Goal: Task Accomplishment & Management: Use online tool/utility

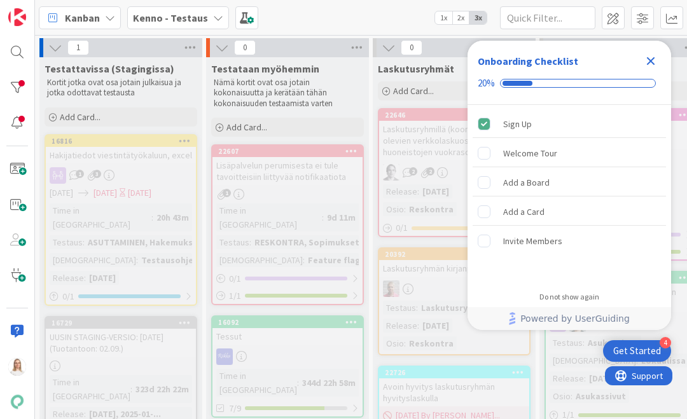
click at [641, 59] on icon "Close Checklist" at bounding box center [651, 61] width 8 height 8
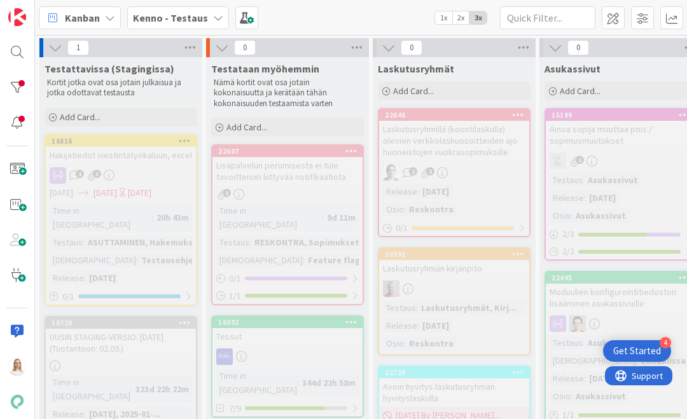
click at [167, 17] on b "Kenno - Testaus" at bounding box center [170, 17] width 75 height 13
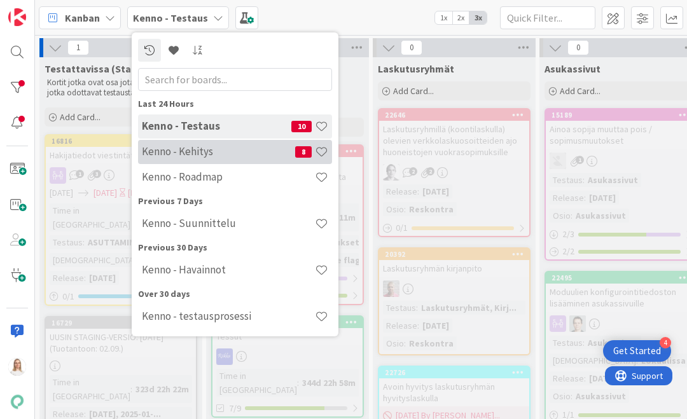
click at [178, 153] on h4 "Kenno - Kehitys" at bounding box center [218, 151] width 153 height 13
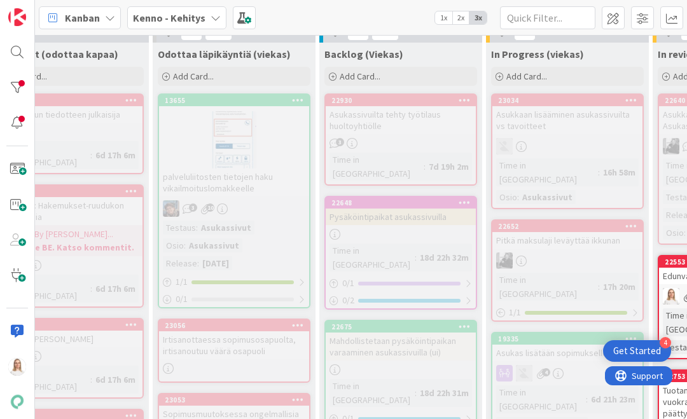
scroll to position [369, 125]
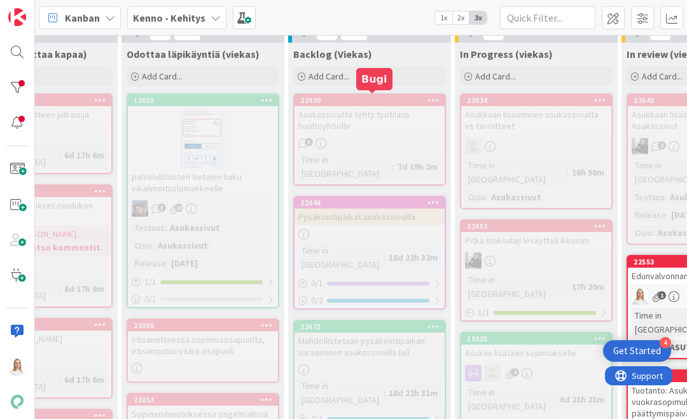
click at [334, 97] on div "22930" at bounding box center [372, 100] width 144 height 9
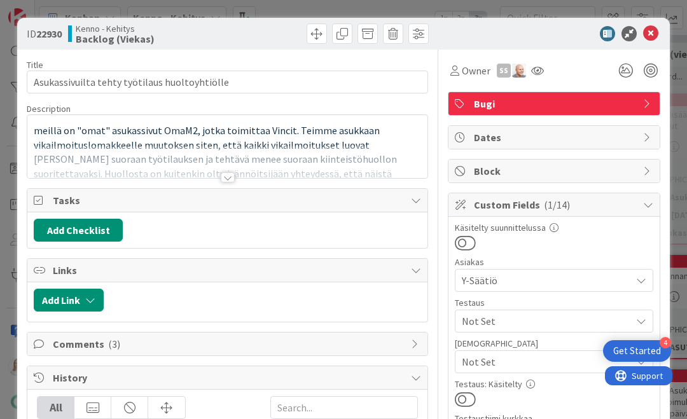
click at [224, 179] on div at bounding box center [228, 177] width 14 height 10
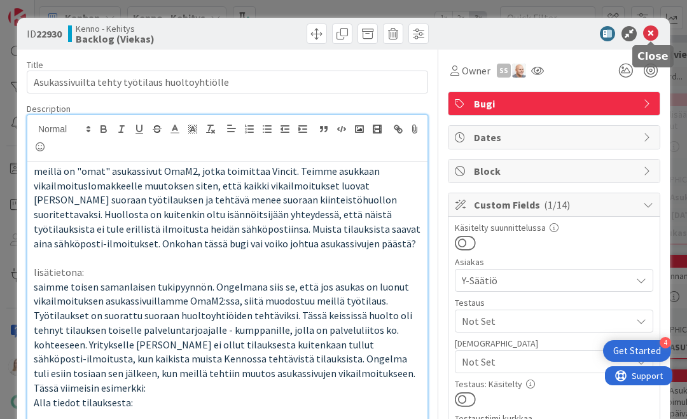
click at [641, 30] on icon at bounding box center [650, 33] width 15 height 15
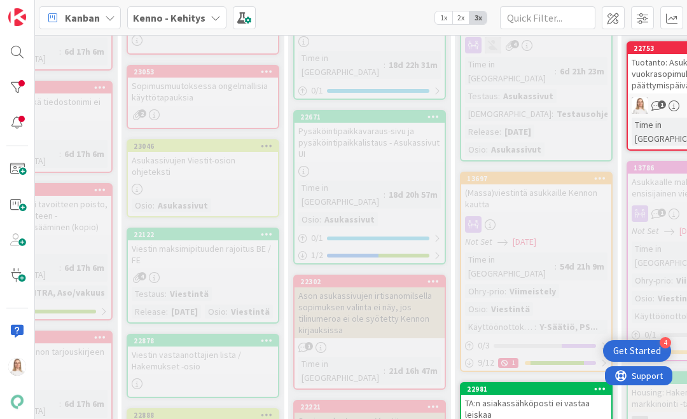
scroll to position [698, 125]
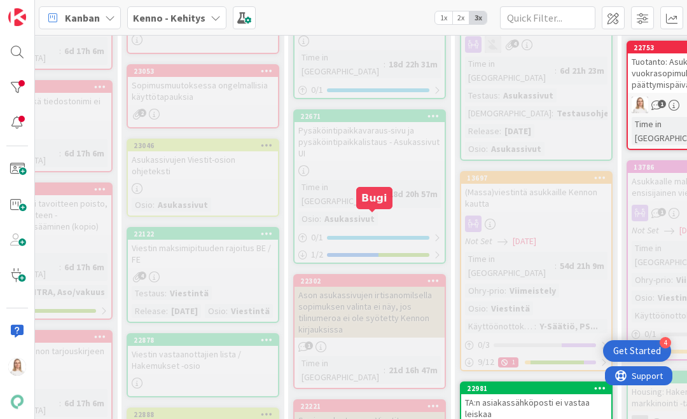
click at [364, 277] on div "22302" at bounding box center [372, 281] width 144 height 9
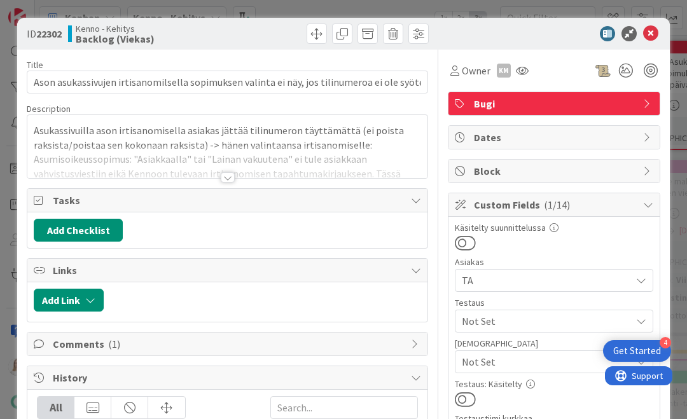
click at [227, 177] on div at bounding box center [228, 177] width 14 height 10
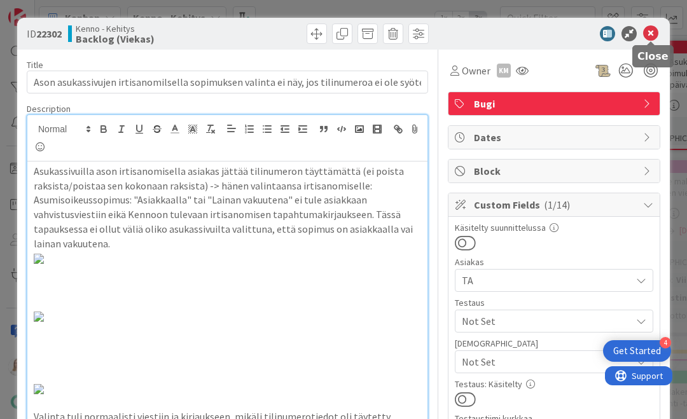
click at [641, 32] on icon at bounding box center [650, 33] width 15 height 15
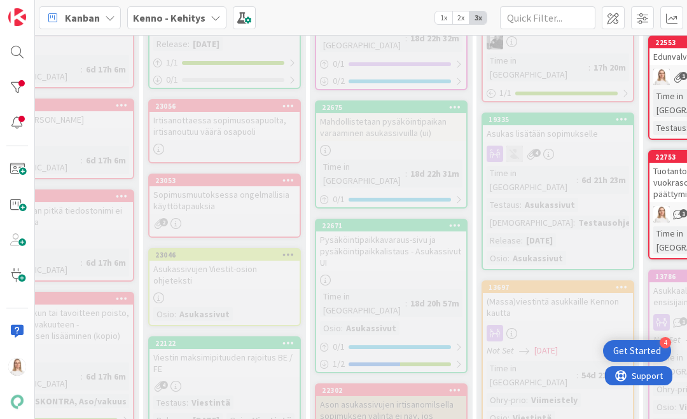
scroll to position [592, 104]
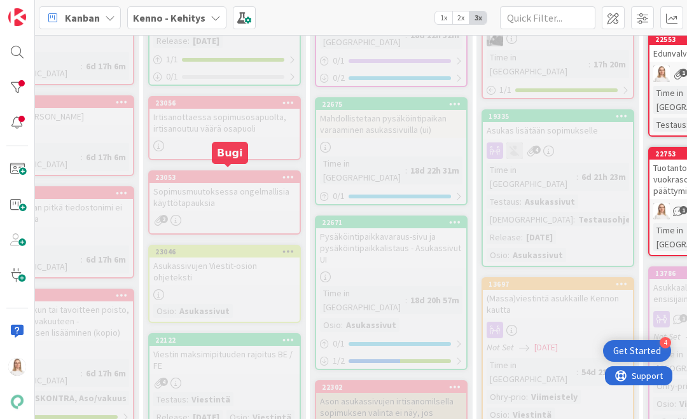
click at [231, 173] on div "23053" at bounding box center [227, 177] width 144 height 9
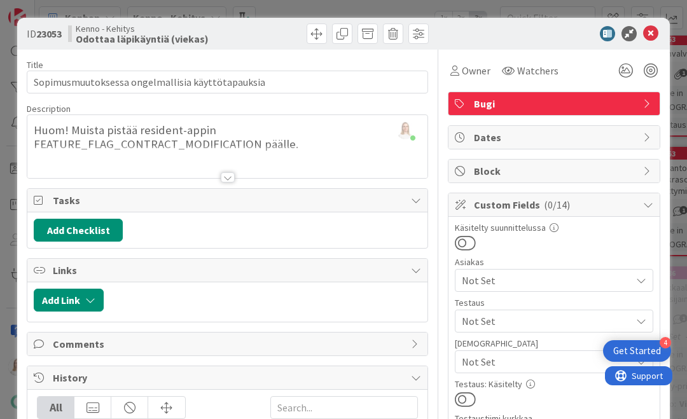
click at [226, 178] on div at bounding box center [228, 177] width 14 height 10
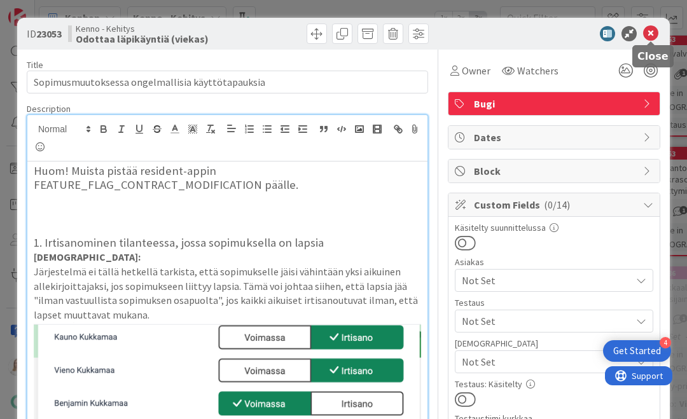
click at [641, 31] on icon at bounding box center [650, 33] width 15 height 15
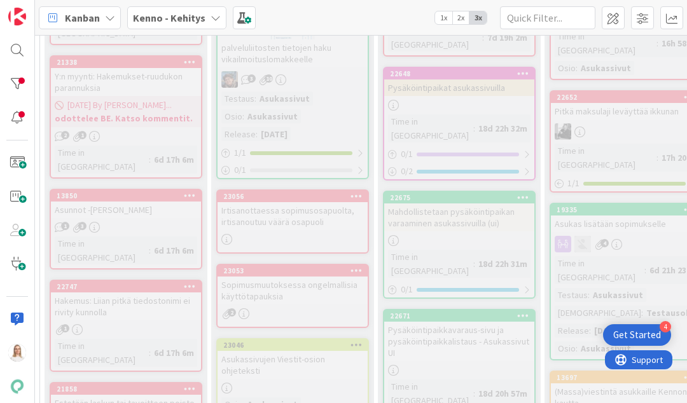
scroll to position [371, 36]
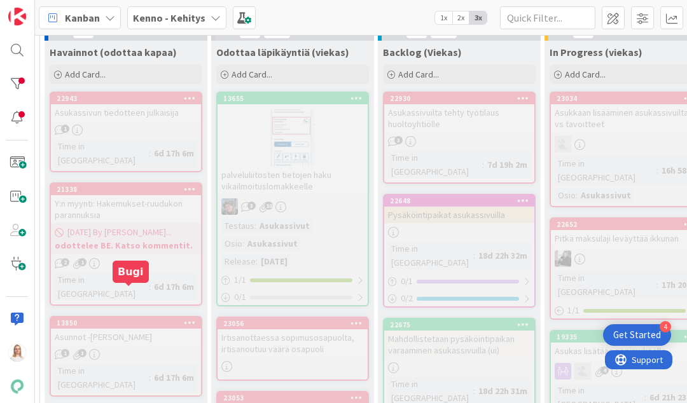
click at [100, 319] on div "13850" at bounding box center [129, 323] width 144 height 9
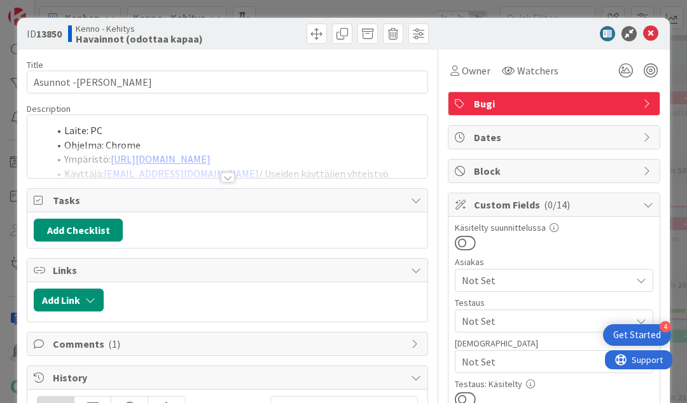
click at [225, 177] on div at bounding box center [228, 177] width 14 height 10
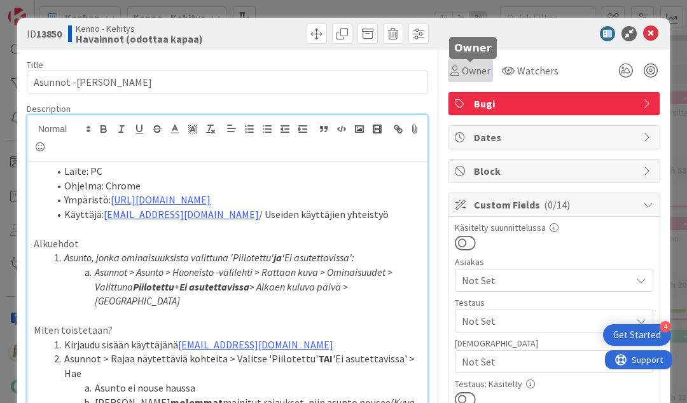
click at [470, 72] on span "Owner" at bounding box center [476, 70] width 29 height 15
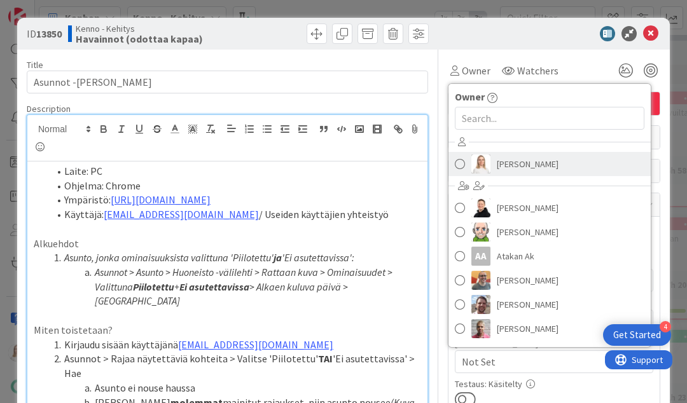
click at [503, 163] on span "[PERSON_NAME]" at bounding box center [528, 163] width 62 height 19
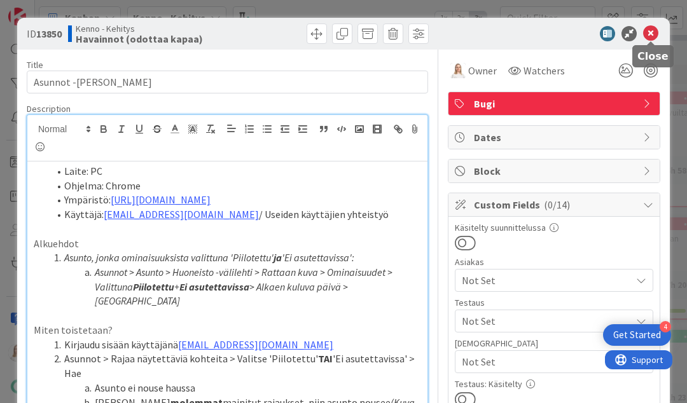
click at [641, 33] on icon at bounding box center [650, 33] width 15 height 15
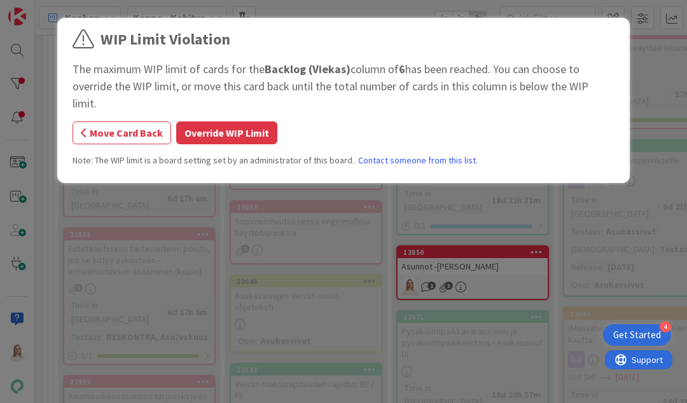
scroll to position [567, 24]
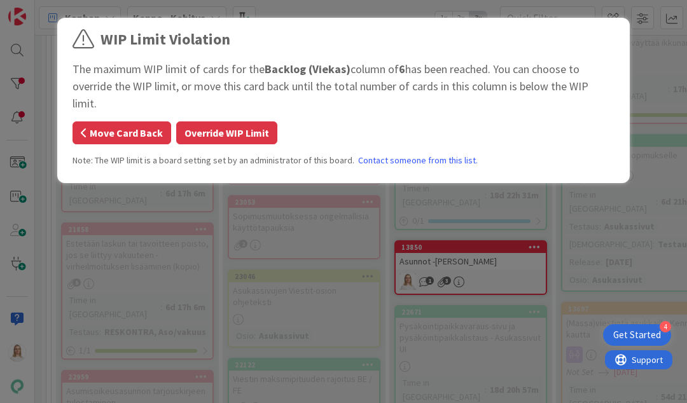
click at [126, 121] on button "Move Card Back" at bounding box center [121, 132] width 99 height 23
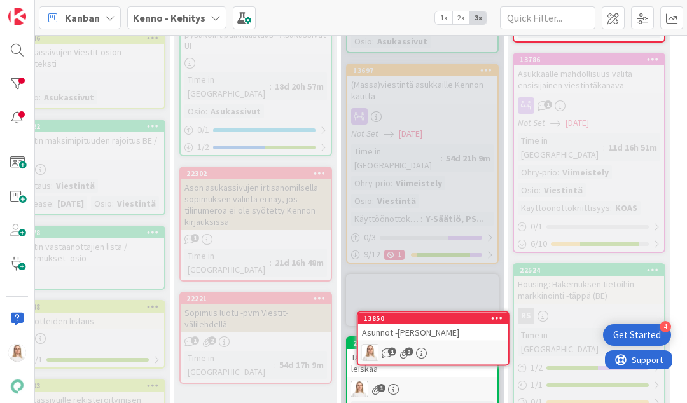
scroll to position [830, 239]
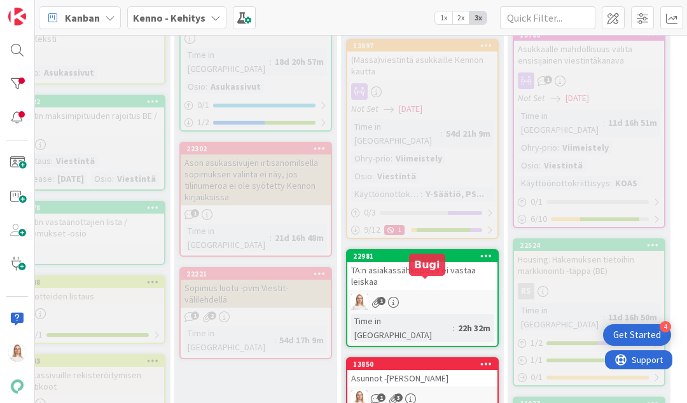
click at [425, 350] on div "13850" at bounding box center [425, 364] width 144 height 9
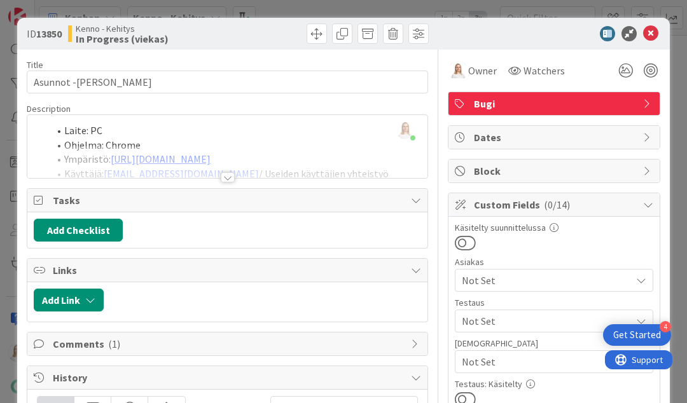
click at [224, 172] on div at bounding box center [228, 177] width 14 height 10
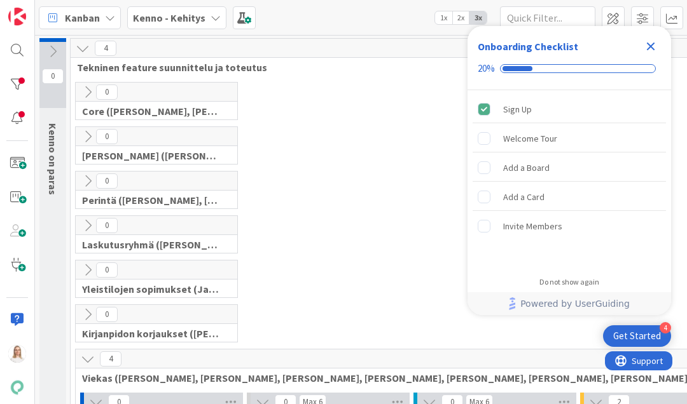
click at [652, 44] on icon "Close Checklist" at bounding box center [651, 47] width 8 height 8
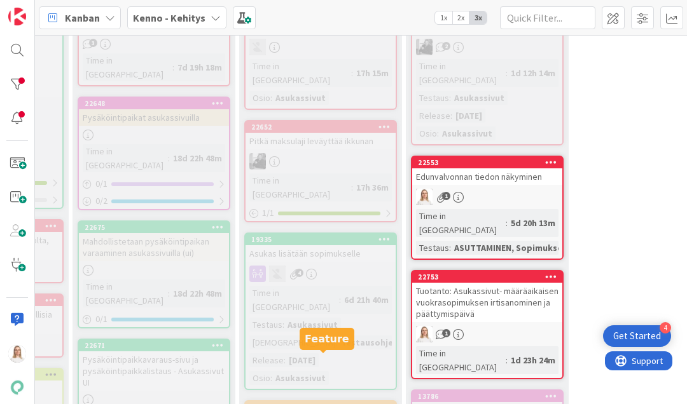
scroll to position [468, 341]
